Goal: Information Seeking & Learning: Learn about a topic

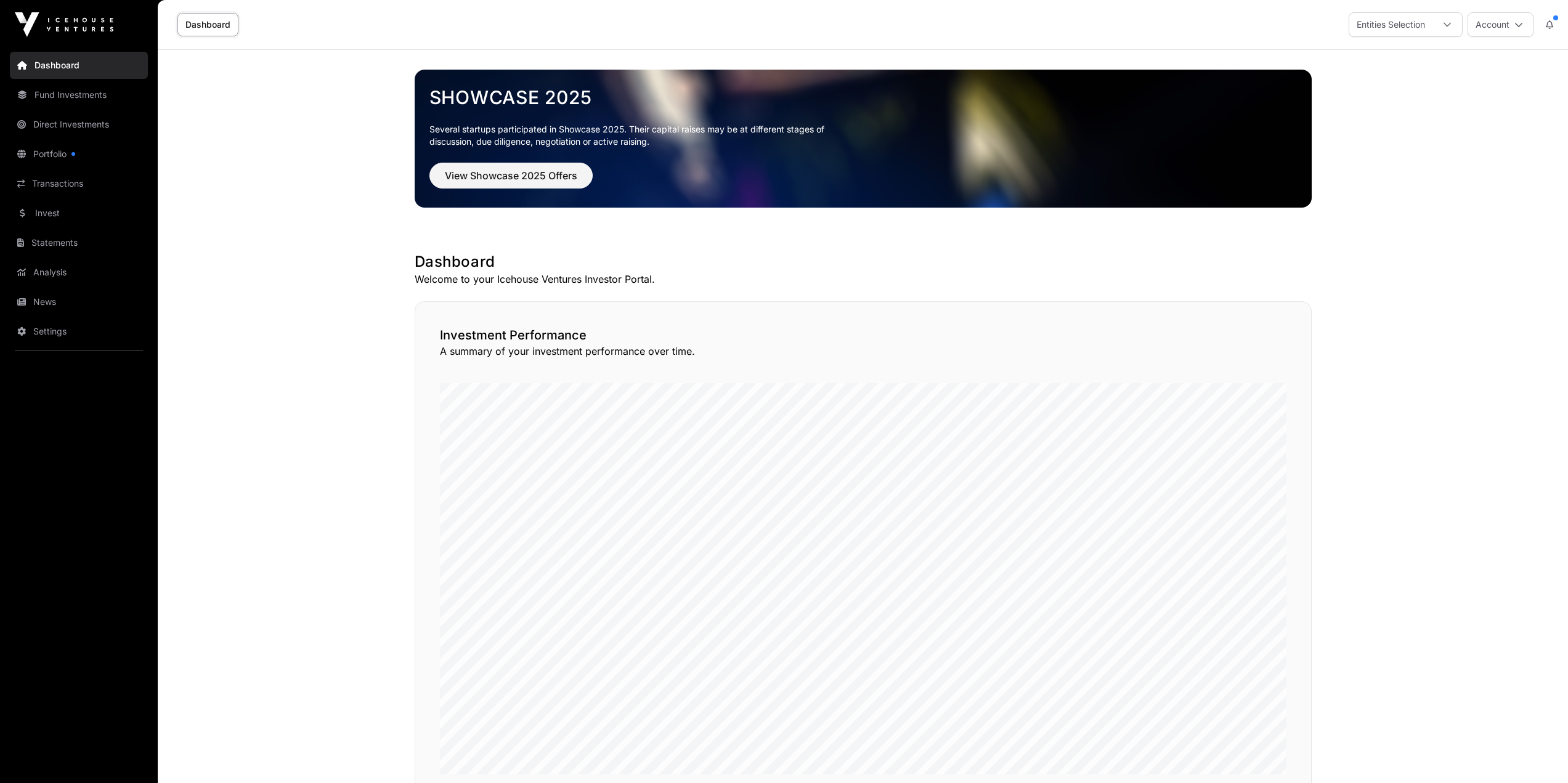
click at [61, 154] on link "Portfolio" at bounding box center [79, 154] width 138 height 27
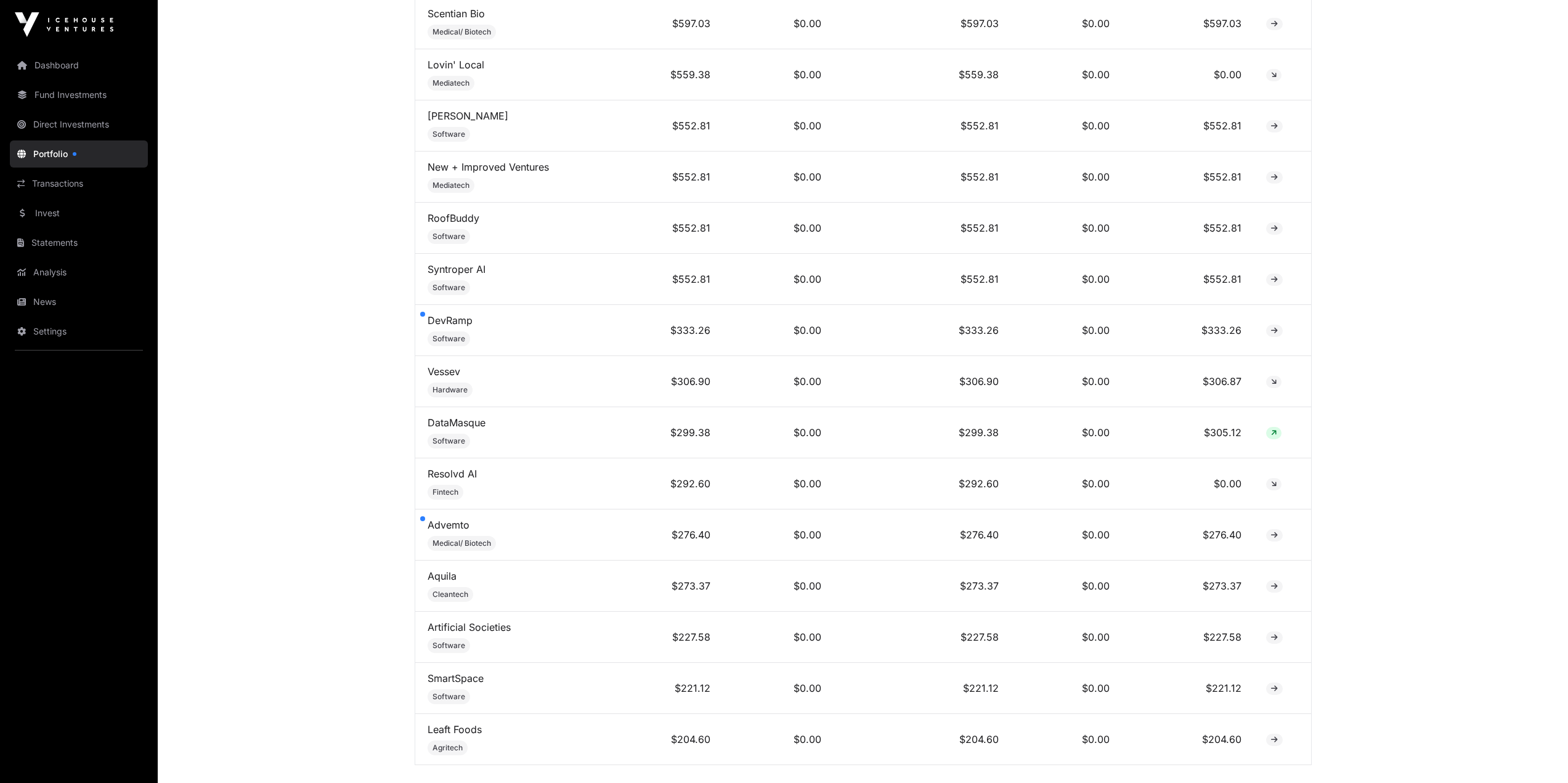
scroll to position [4333, 0]
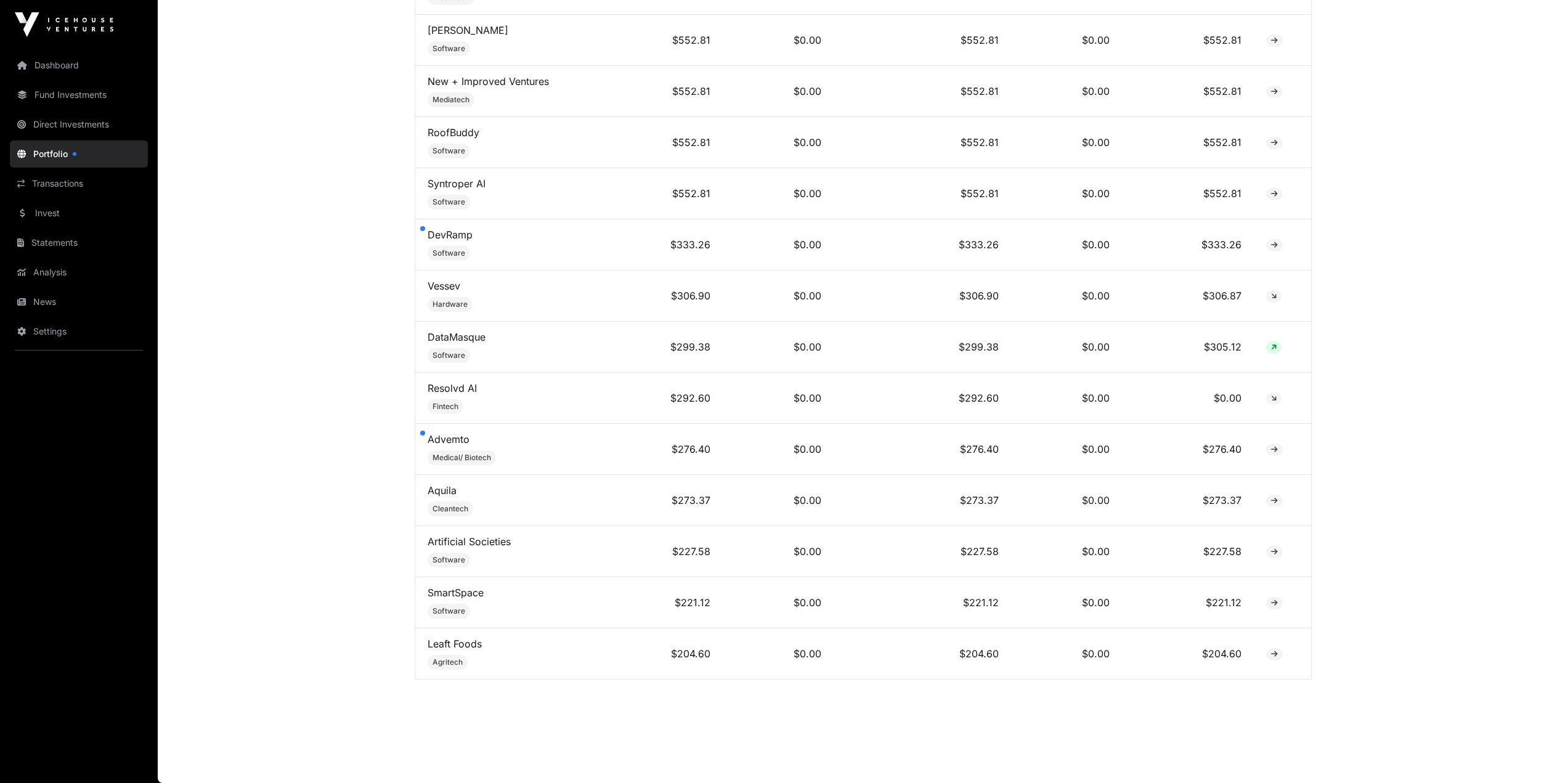
click at [446, 282] on link "Vessev" at bounding box center [444, 286] width 33 height 12
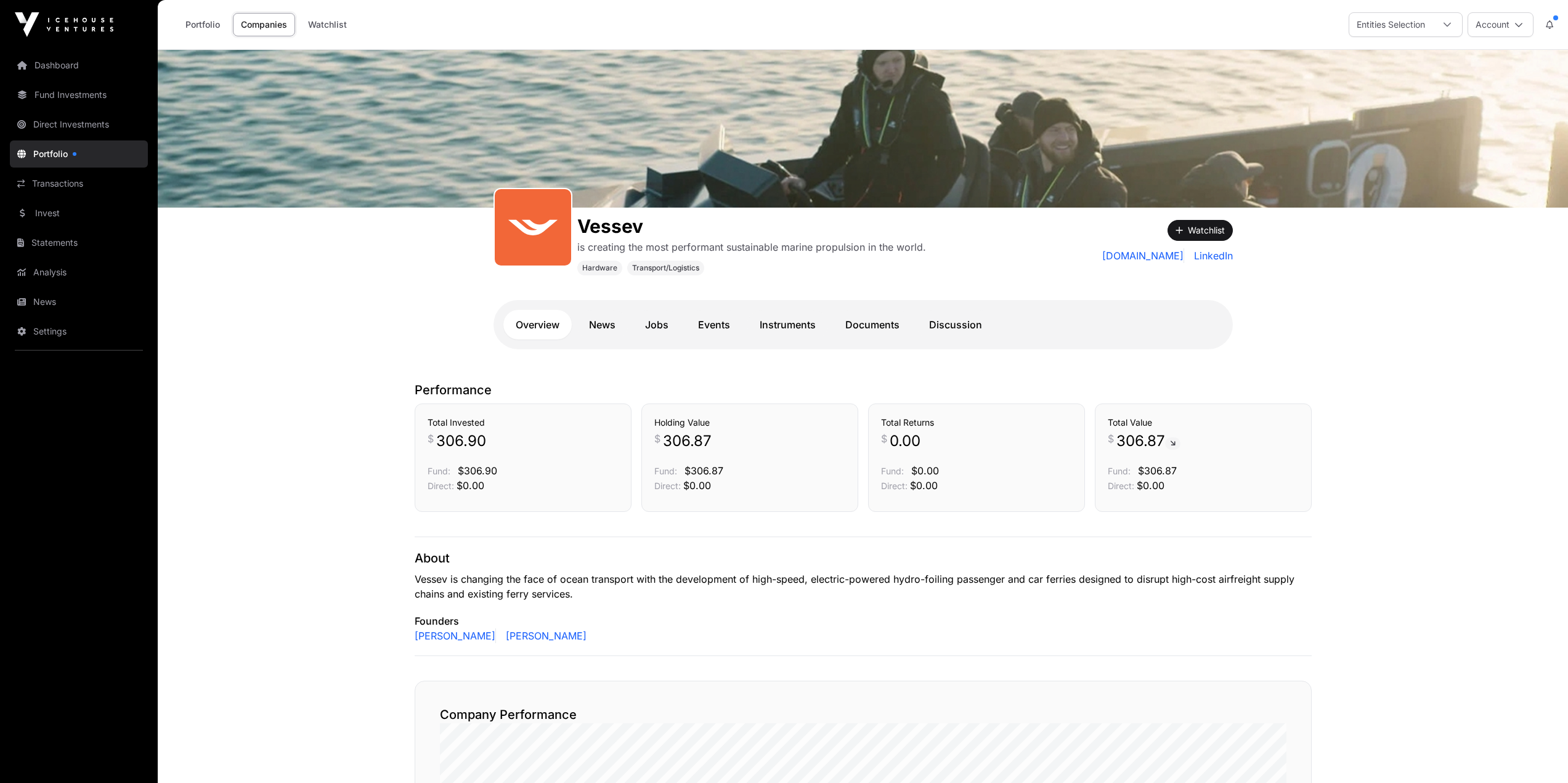
click at [598, 329] on link "News" at bounding box center [603, 325] width 51 height 30
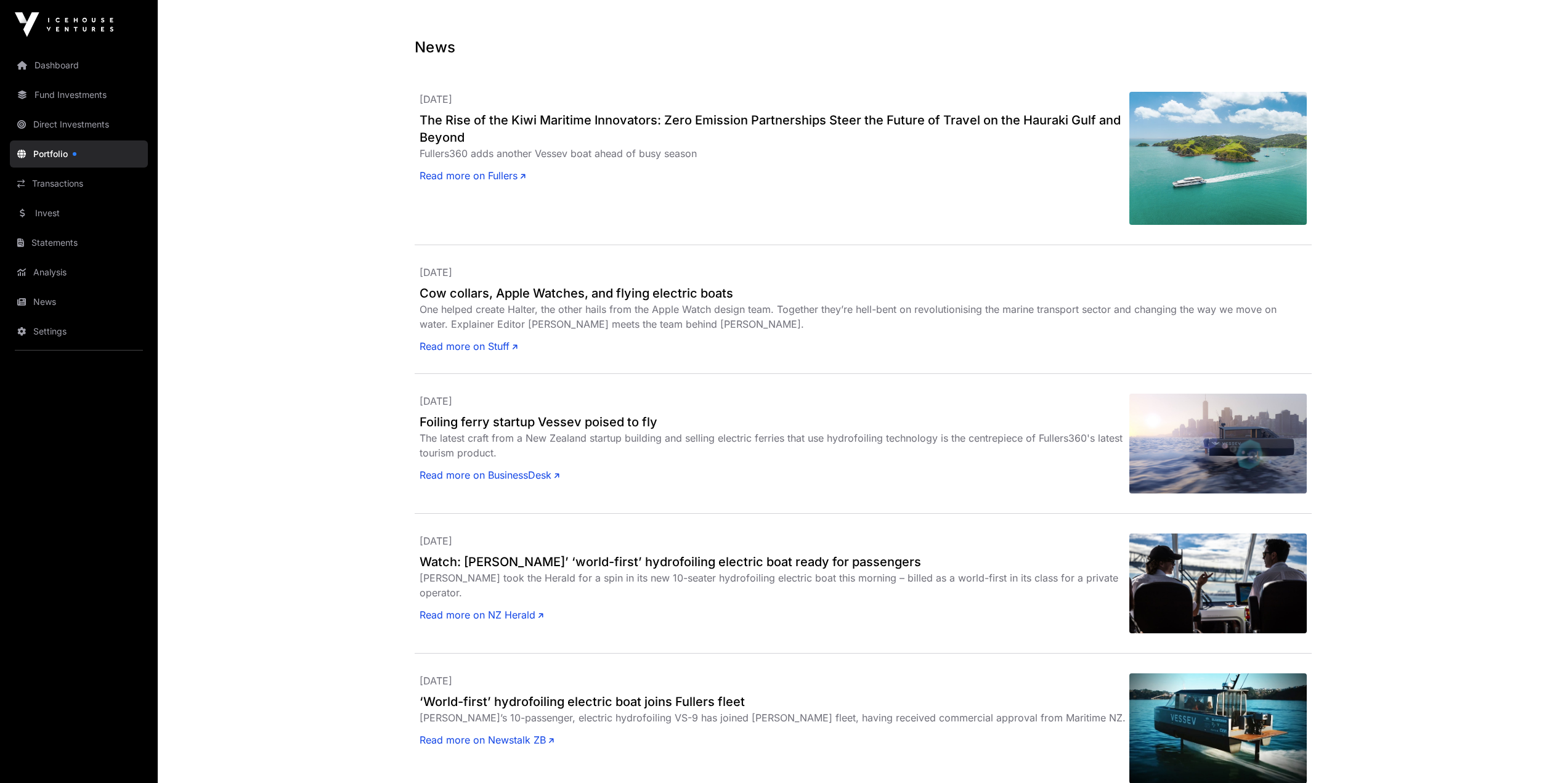
scroll to position [740, 0]
